Goal: Contribute content: Add original content to the website for others to see

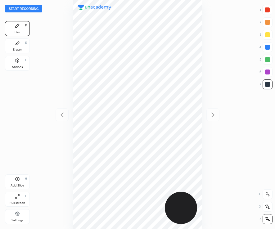
scroll to position [229, 175]
click at [15, 9] on button "Start recording" at bounding box center [23, 8] width 37 height 7
click at [264, 8] on div at bounding box center [267, 10] width 10 height 10
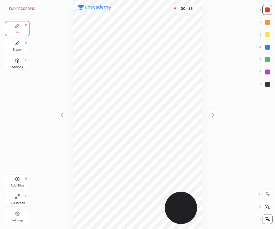
click at [265, 84] on div at bounding box center [267, 84] width 5 height 5
click at [12, 50] on div "Eraser E" at bounding box center [17, 45] width 25 height 15
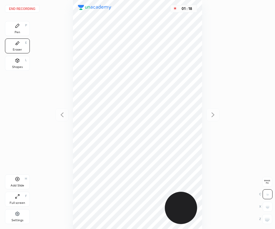
click at [266, 219] on rect at bounding box center [266, 219] width 1 height 1
click at [17, 26] on icon at bounding box center [18, 26] width 4 height 4
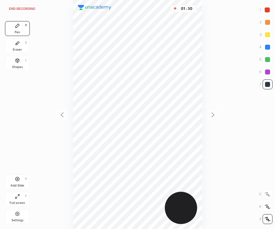
click at [266, 71] on div at bounding box center [267, 71] width 5 height 5
click at [269, 11] on div at bounding box center [267, 9] width 5 height 5
click at [15, 184] on div "Add Slide" at bounding box center [18, 185] width 14 height 3
click at [265, 74] on div at bounding box center [267, 71] width 5 height 5
click at [66, 111] on div at bounding box center [62, 114] width 13 height 13
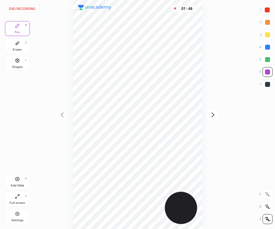
click at [211, 116] on icon at bounding box center [212, 114] width 7 height 7
click at [58, 116] on icon at bounding box center [61, 114] width 7 height 7
click at [212, 113] on icon at bounding box center [212, 115] width 3 height 5
click at [268, 61] on div at bounding box center [267, 59] width 5 height 5
click at [265, 48] on div at bounding box center [267, 47] width 5 height 5
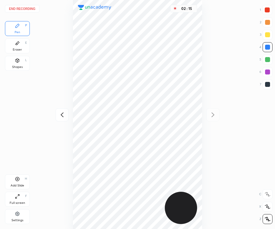
click at [61, 112] on icon at bounding box center [61, 114] width 7 height 7
click at [210, 116] on icon at bounding box center [212, 114] width 7 height 7
click at [61, 118] on icon at bounding box center [61, 114] width 7 height 7
click at [208, 115] on div at bounding box center [212, 114] width 13 height 13
click at [61, 113] on icon at bounding box center [61, 114] width 7 height 7
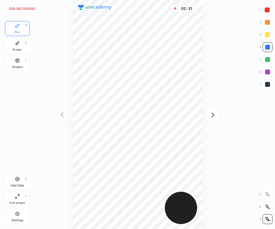
click at [212, 110] on div at bounding box center [212, 114] width 13 height 13
click at [60, 115] on icon at bounding box center [61, 114] width 7 height 7
click at [210, 115] on icon at bounding box center [212, 114] width 7 height 7
click at [56, 116] on div at bounding box center [62, 114] width 13 height 13
click at [207, 115] on div at bounding box center [212, 114] width 13 height 13
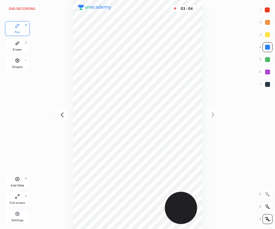
click at [265, 71] on div at bounding box center [267, 71] width 5 height 5
click at [267, 47] on div at bounding box center [267, 47] width 5 height 5
click at [266, 70] on div at bounding box center [267, 71] width 5 height 5
click at [63, 116] on icon at bounding box center [61, 114] width 7 height 7
click at [209, 116] on icon at bounding box center [212, 114] width 7 height 7
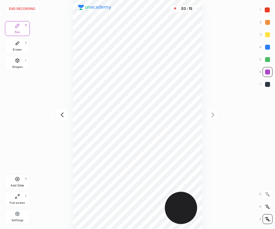
click at [266, 14] on div at bounding box center [267, 10] width 10 height 10
click at [59, 118] on icon at bounding box center [61, 114] width 7 height 7
click at [211, 115] on icon at bounding box center [212, 114] width 7 height 7
click at [16, 42] on icon at bounding box center [17, 43] width 5 height 5
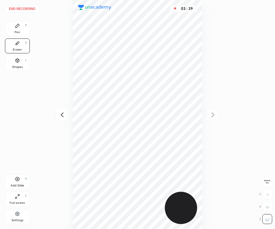
click at [15, 26] on icon at bounding box center [17, 25] width 5 height 5
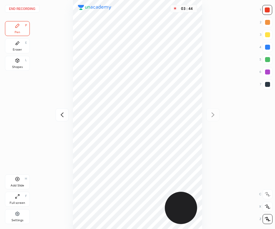
click at [19, 45] on icon at bounding box center [17, 43] width 5 height 5
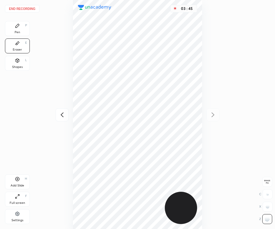
click at [10, 29] on div "Pen P" at bounding box center [17, 28] width 25 height 15
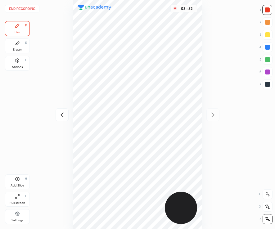
click at [15, 44] on icon at bounding box center [17, 43] width 5 height 5
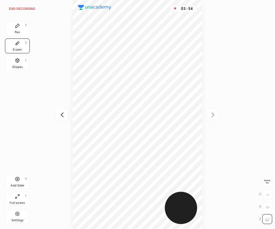
click at [20, 33] on div "Pen" at bounding box center [18, 32] width 6 height 3
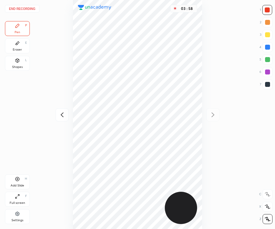
click at [23, 45] on div "Eraser E" at bounding box center [17, 45] width 25 height 15
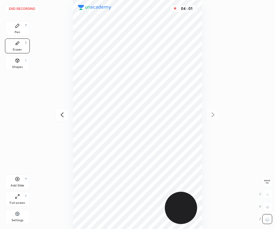
click at [7, 24] on div "Pen P" at bounding box center [17, 28] width 25 height 15
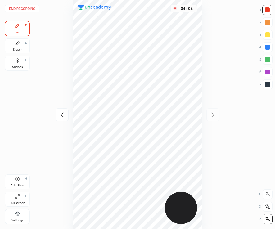
click at [21, 44] on div "Eraser E" at bounding box center [17, 45] width 25 height 15
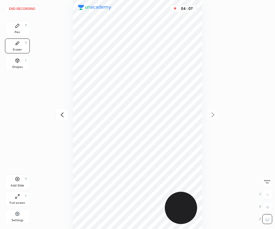
click at [20, 32] on div "Pen" at bounding box center [18, 32] width 6 height 3
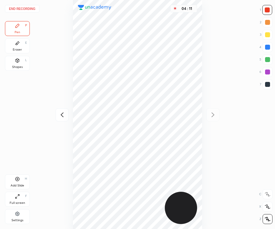
click at [267, 57] on div at bounding box center [267, 60] width 10 height 10
click at [267, 87] on div at bounding box center [267, 84] width 5 height 5
click at [13, 183] on div "Add Slide H" at bounding box center [17, 181] width 25 height 15
click at [267, 11] on div at bounding box center [267, 9] width 5 height 5
click at [65, 114] on icon at bounding box center [61, 114] width 7 height 7
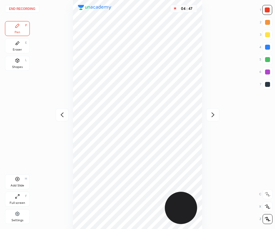
click at [213, 121] on div at bounding box center [212, 114] width 13 height 13
click at [267, 82] on div at bounding box center [267, 84] width 5 height 5
click at [265, 47] on div at bounding box center [267, 47] width 5 height 5
click at [60, 113] on icon at bounding box center [61, 114] width 7 height 7
click at [212, 114] on icon at bounding box center [212, 114] width 7 height 7
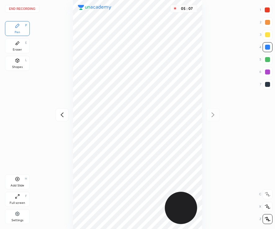
click at [64, 110] on div at bounding box center [62, 114] width 13 height 13
click at [207, 113] on div at bounding box center [212, 114] width 13 height 13
click at [60, 113] on icon at bounding box center [61, 114] width 7 height 7
click at [211, 116] on icon at bounding box center [212, 114] width 7 height 7
click at [266, 21] on div at bounding box center [267, 22] width 5 height 5
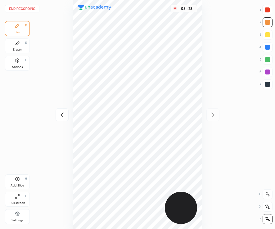
click at [265, 11] on div at bounding box center [267, 9] width 5 height 5
click at [63, 114] on icon at bounding box center [61, 114] width 7 height 7
click at [212, 116] on icon at bounding box center [212, 115] width 3 height 5
click at [211, 116] on div "05 : 40" at bounding box center [138, 114] width 176 height 229
click at [265, 47] on div at bounding box center [267, 47] width 5 height 5
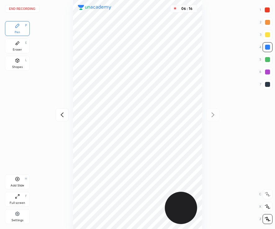
click at [20, 8] on button "End recording" at bounding box center [22, 8] width 34 height 7
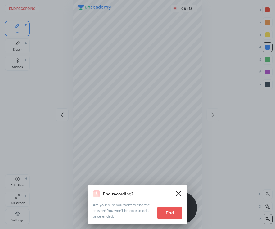
click at [170, 211] on button "End" at bounding box center [169, 213] width 25 height 12
